Goal: Navigation & Orientation: Find specific page/section

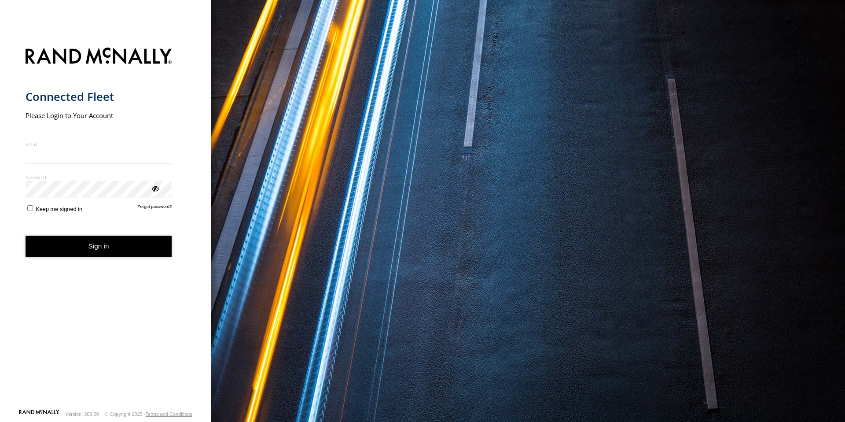
click at [124, 158] on input "Email" at bounding box center [99, 155] width 147 height 16
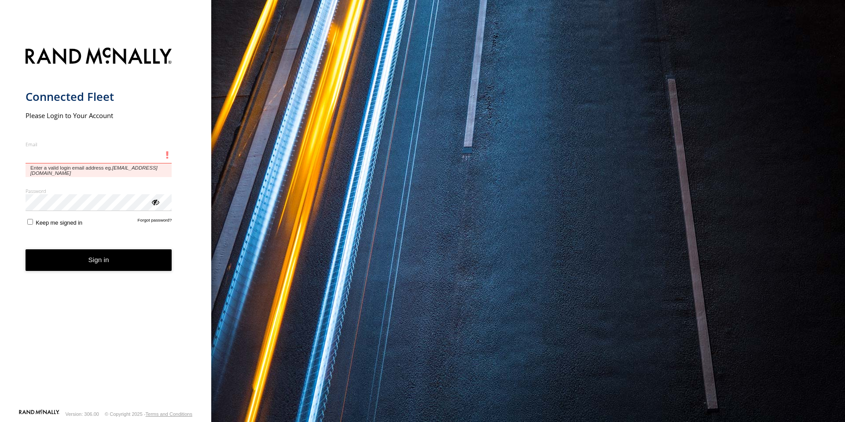
type input "**********"
click at [26, 249] on button "Sign in" at bounding box center [99, 260] width 147 height 22
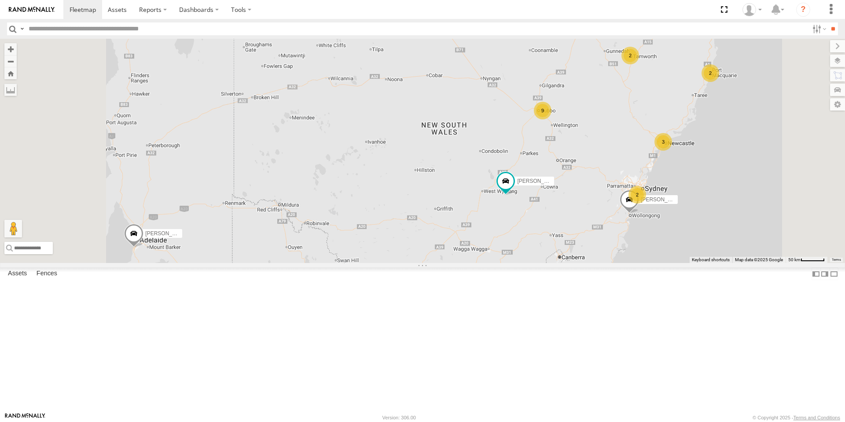
click at [552, 119] on div "9" at bounding box center [543, 111] width 18 height 18
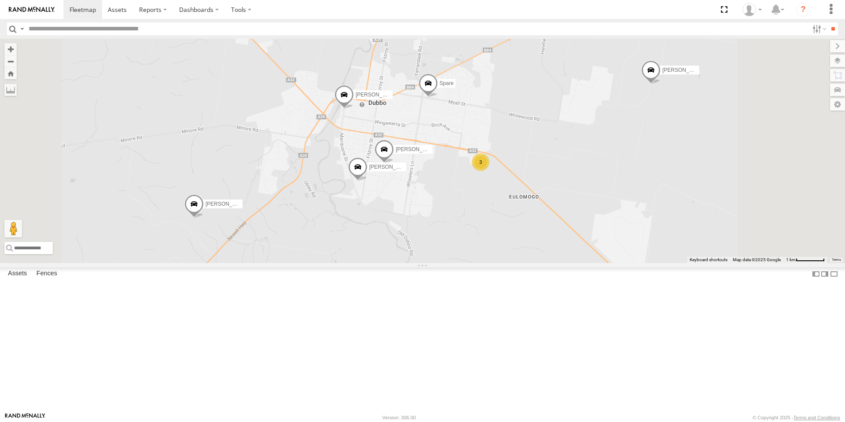
click at [204, 217] on span at bounding box center [193, 206] width 19 height 24
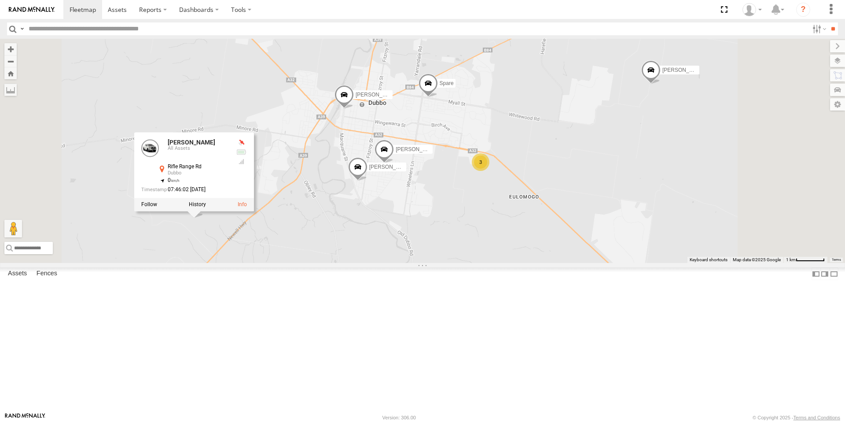
click at [206, 207] on label at bounding box center [197, 204] width 17 height 6
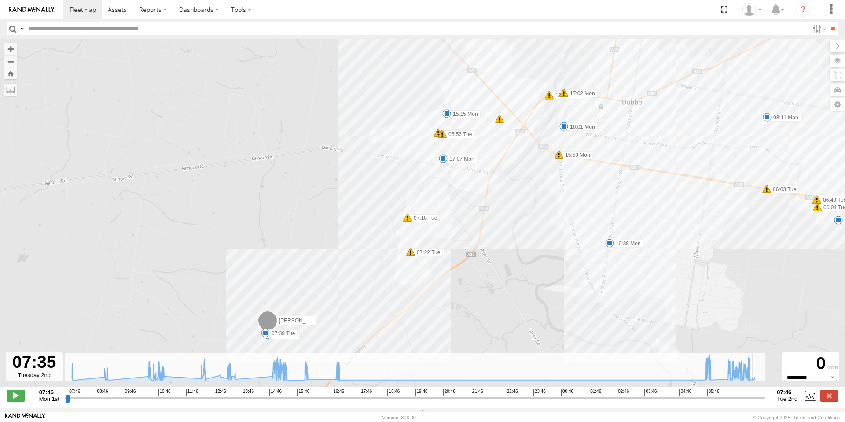
drag, startPoint x: 68, startPoint y: 403, endPoint x: 758, endPoint y: 385, distance: 690.2
type input "**********"
click at [758, 394] on input "range" at bounding box center [415, 398] width 700 height 8
click at [828, 400] on label at bounding box center [830, 395] width 18 height 11
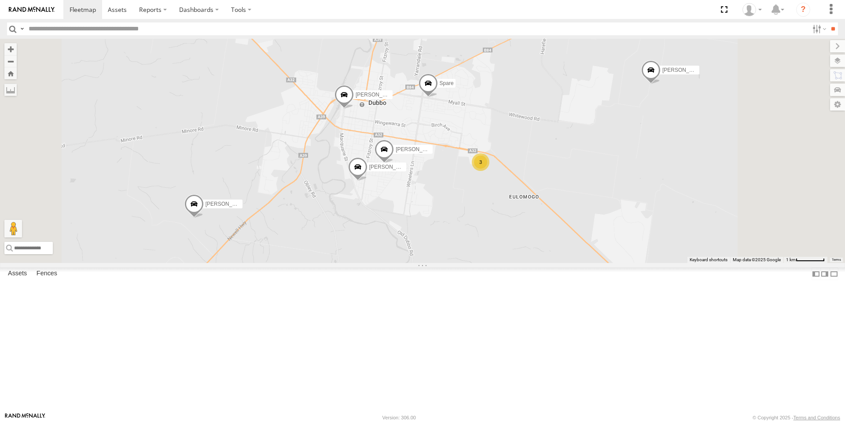
click at [490, 171] on div "3" at bounding box center [481, 162] width 18 height 18
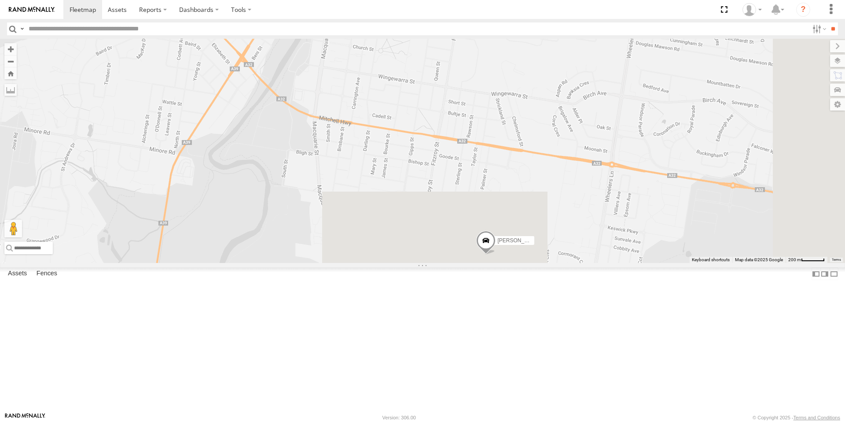
drag, startPoint x: 624, startPoint y: 302, endPoint x: 468, endPoint y: 100, distance: 255.5
click at [468, 100] on div "Spare [PERSON_NAME] [PERSON_NAME] New [PERSON_NAME] [PERSON_NAME] [PERSON_NAME]…" at bounding box center [422, 151] width 845 height 224
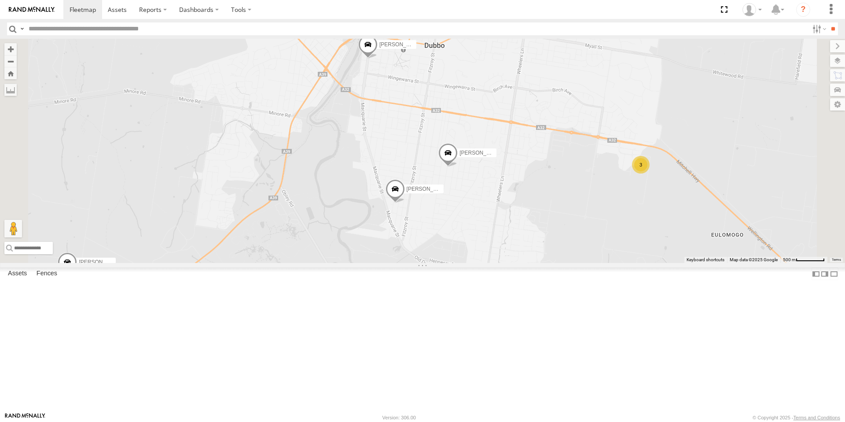
click at [650, 173] on div "3" at bounding box center [641, 165] width 18 height 18
